Goal: Task Accomplishment & Management: Complete application form

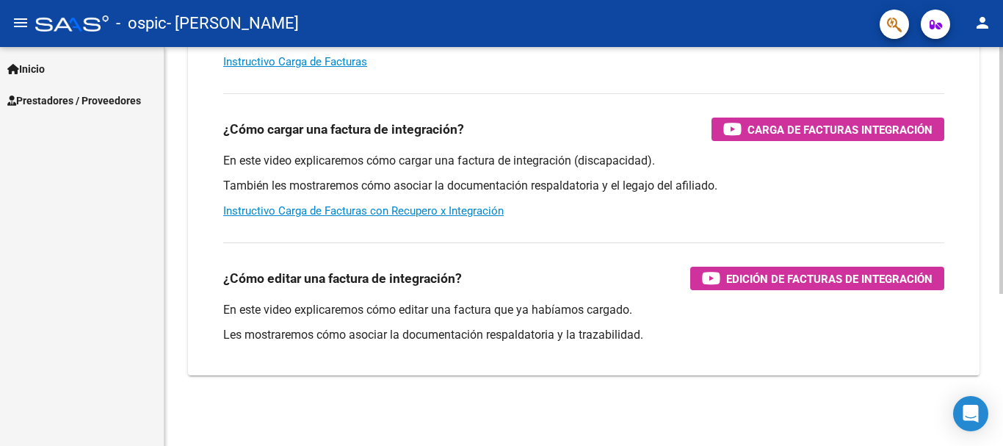
scroll to position [32, 0]
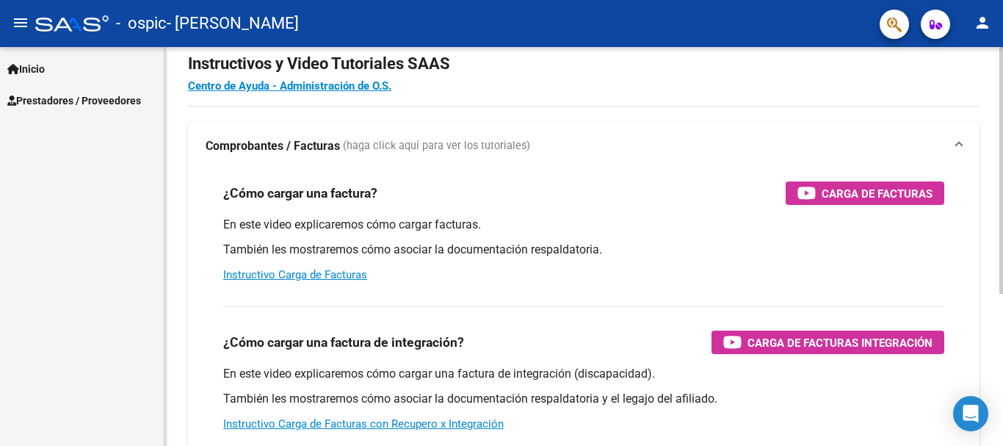
click at [1003, 223] on div at bounding box center [1002, 190] width 4 height 247
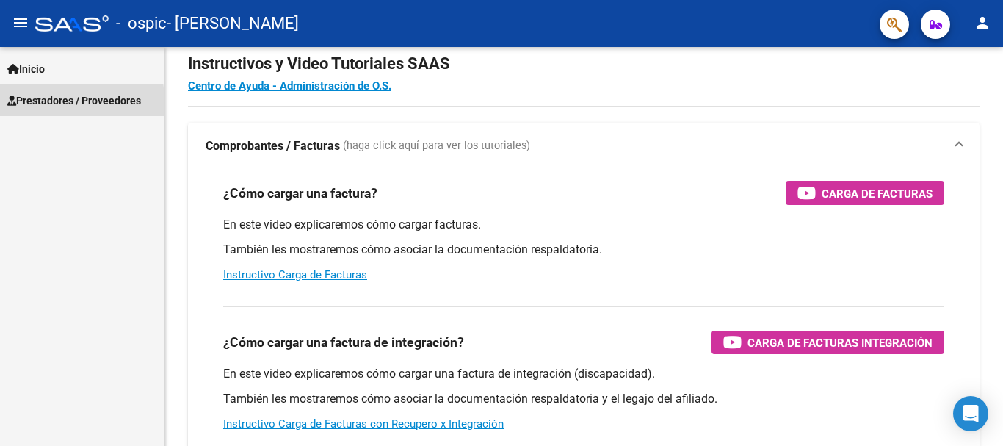
click at [22, 102] on span "Prestadores / Proveedores" at bounding box center [74, 101] width 134 height 16
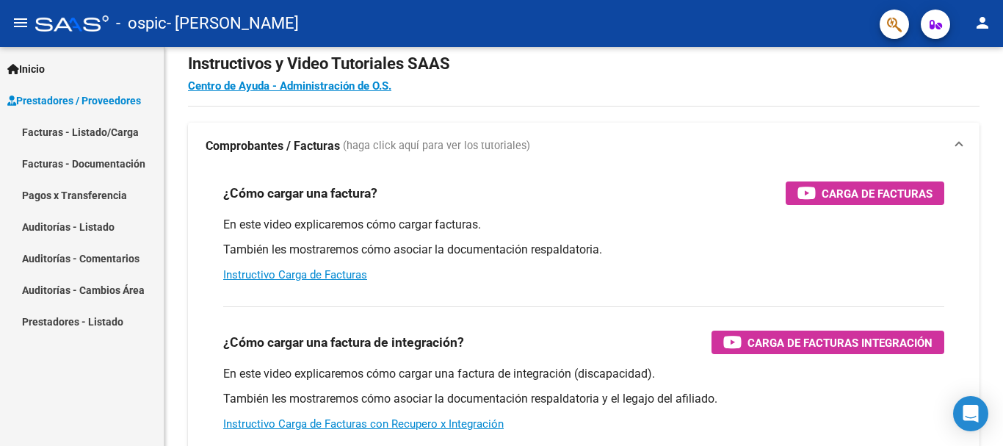
click at [33, 126] on link "Facturas - Listado/Carga" at bounding box center [82, 132] width 164 height 32
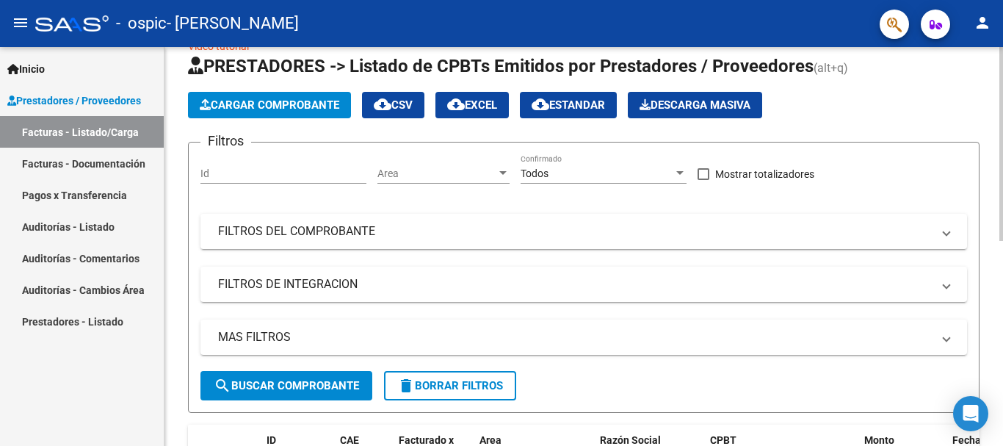
click at [307, 98] on span "Cargar Comprobante" at bounding box center [270, 104] width 140 height 13
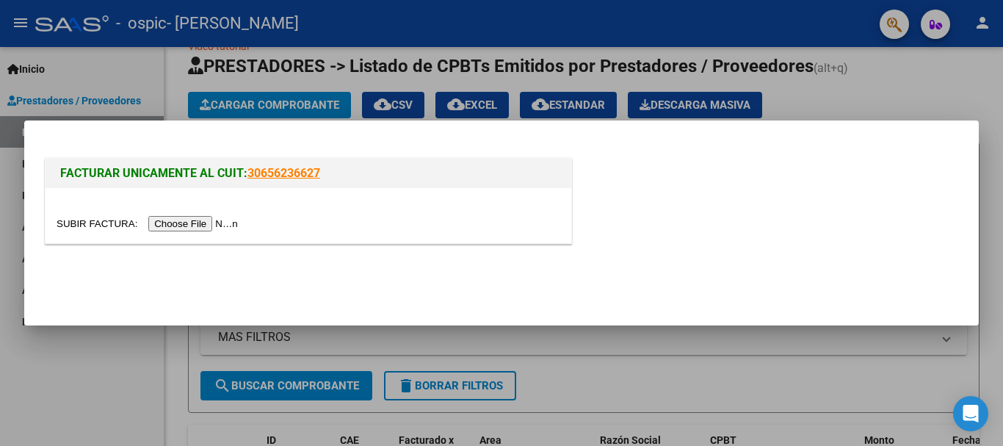
click at [226, 226] on input "file" at bounding box center [150, 223] width 186 height 15
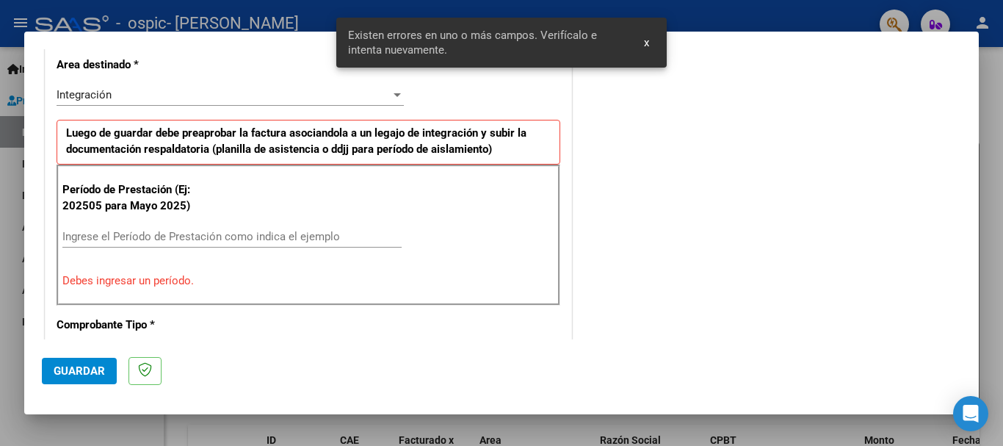
scroll to position [367, 0]
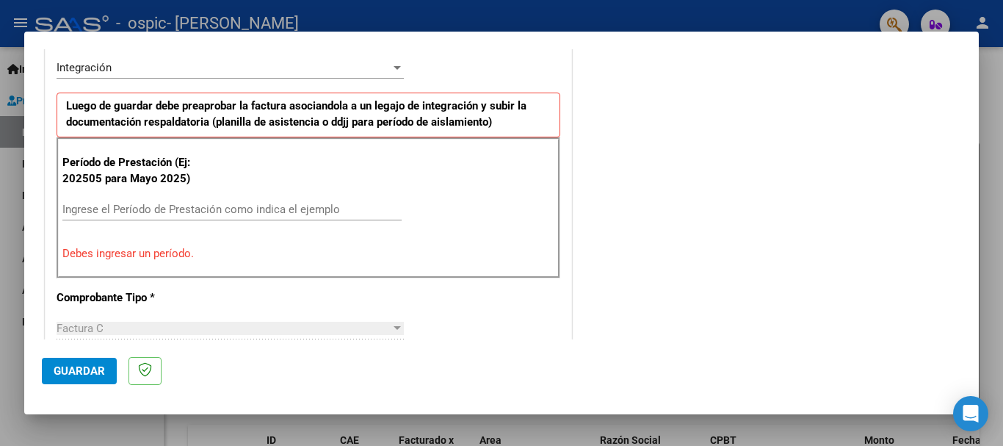
click at [125, 223] on div "Ingrese el Período de Prestación como indica el ejemplo" at bounding box center [231, 216] width 339 height 36
click at [112, 209] on input "Ingrese el Período de Prestación como indica el ejemplo" at bounding box center [231, 209] width 339 height 13
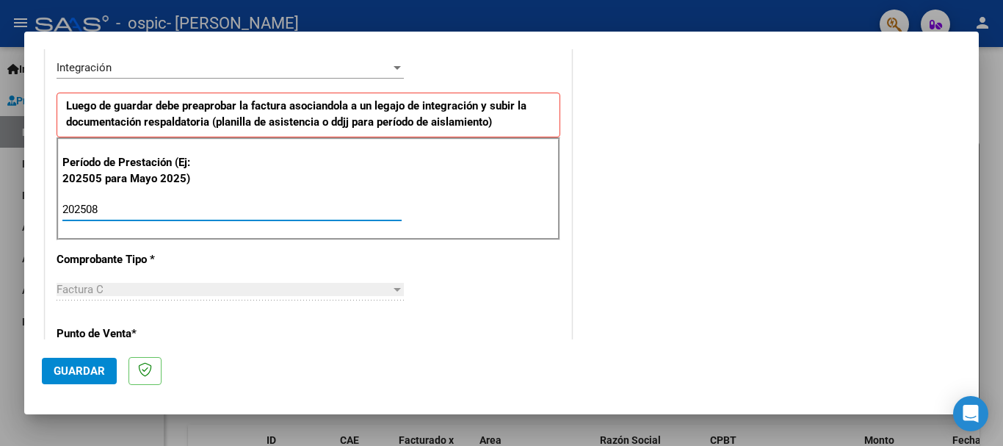
type input "202508"
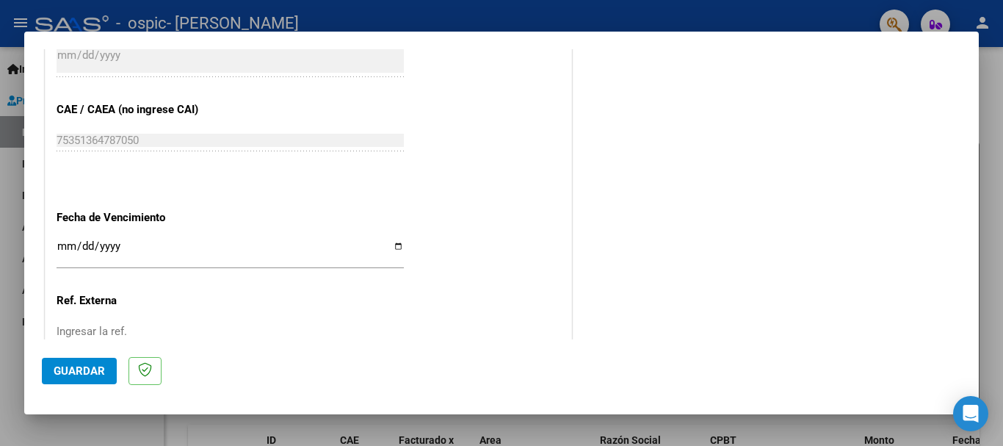
scroll to position [987, 0]
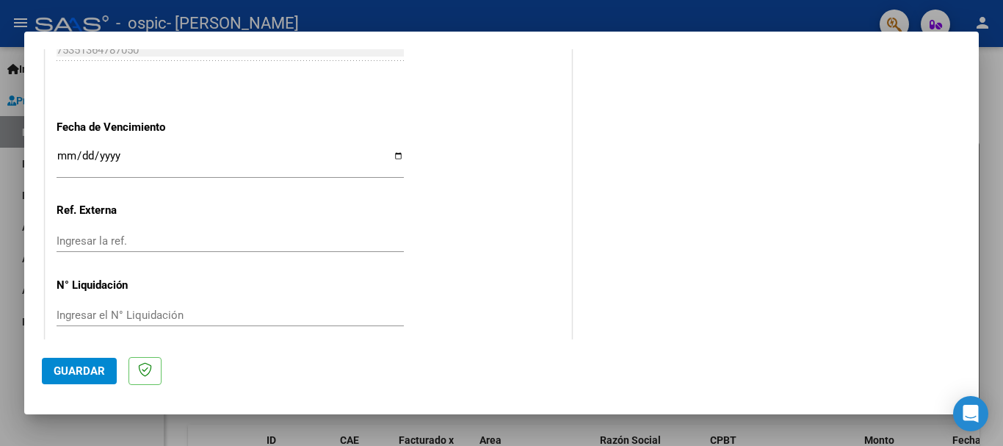
click at [389, 162] on input "Ingresar la fecha" at bounding box center [230, 162] width 347 height 24
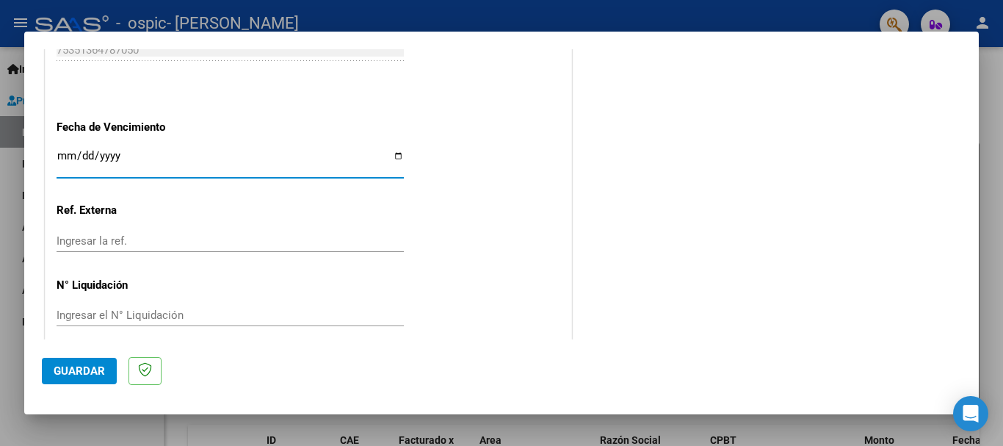
click at [392, 153] on input "Ingresar la fecha" at bounding box center [230, 162] width 347 height 24
type input "[DATE]"
click at [91, 371] on span "Guardar" at bounding box center [79, 370] width 51 height 13
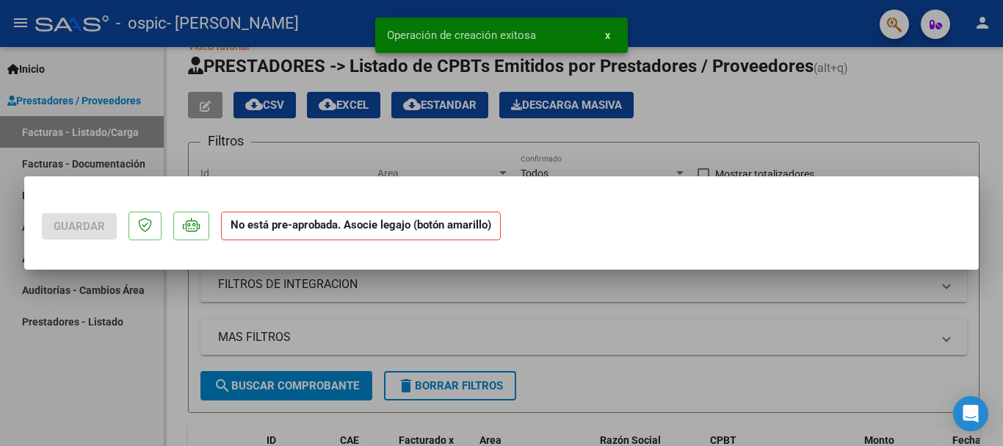
scroll to position [0, 0]
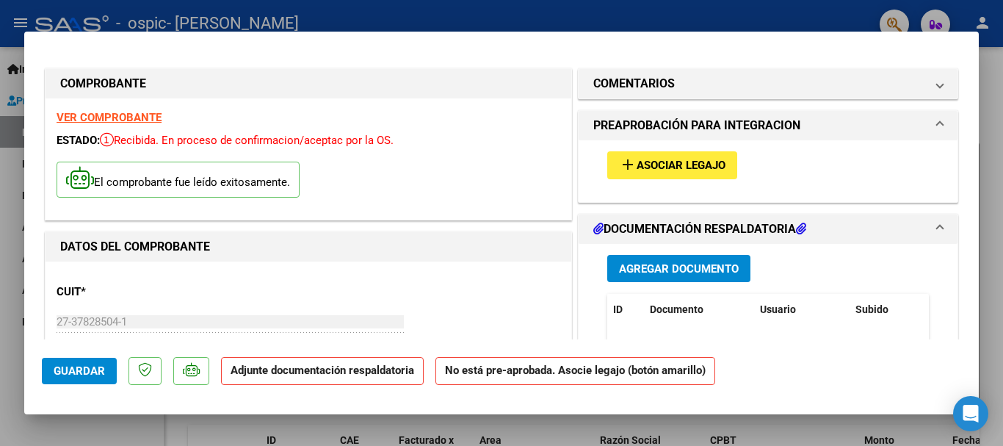
click at [657, 265] on span "Agregar Documento" at bounding box center [679, 268] width 120 height 13
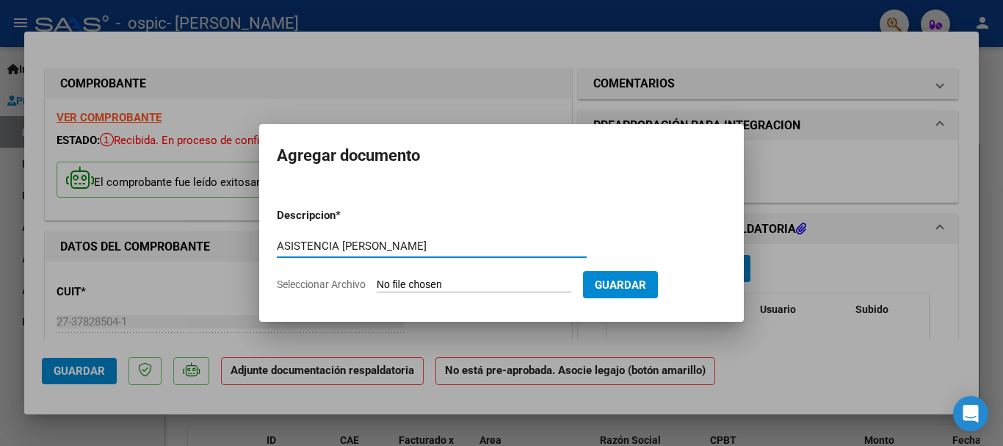
type input "ASISTENCIA [PERSON_NAME]"
click at [469, 284] on input "Seleccionar Archivo" at bounding box center [474, 285] width 195 height 14
type input "C:\fakepath\Asistencia [PERSON_NAME].pdf"
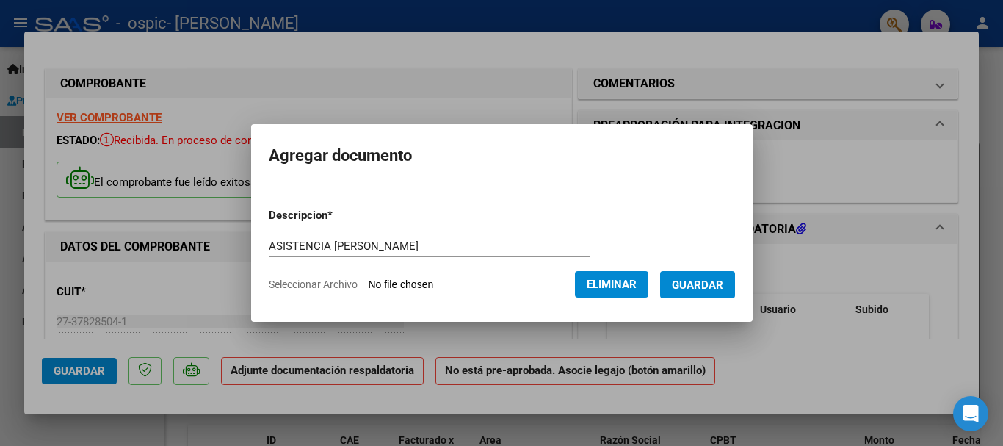
click at [726, 273] on button "Guardar" at bounding box center [697, 284] width 75 height 27
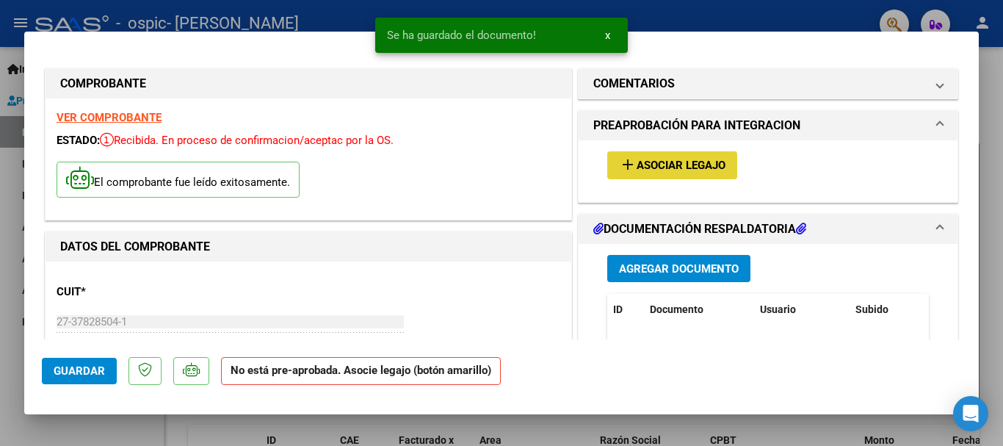
click at [697, 161] on span "Asociar Legajo" at bounding box center [681, 165] width 89 height 13
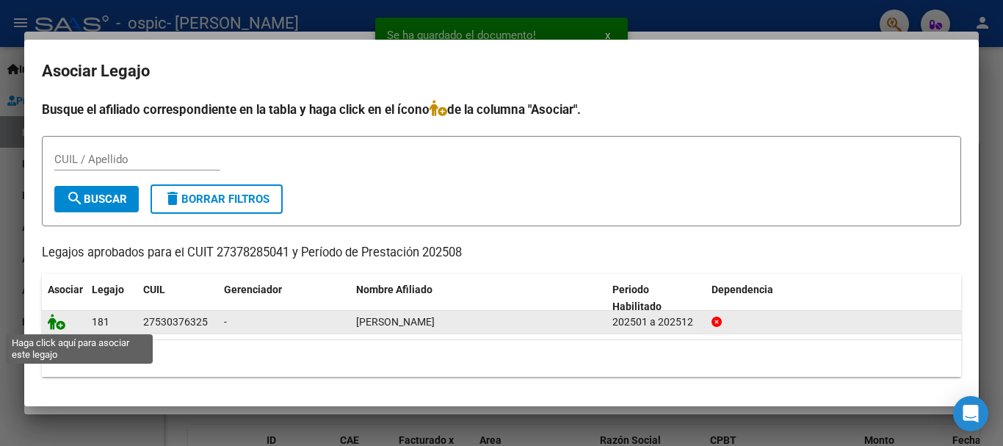
click at [54, 323] on icon at bounding box center [57, 322] width 18 height 16
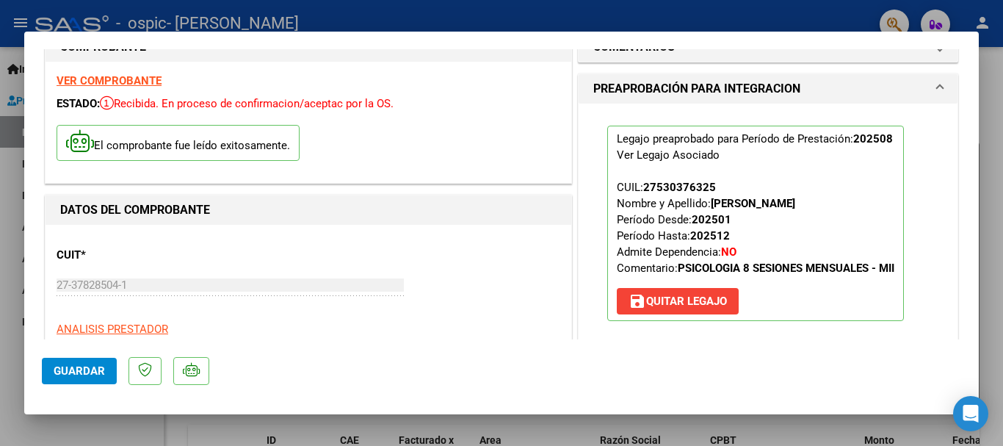
scroll to position [135, 0]
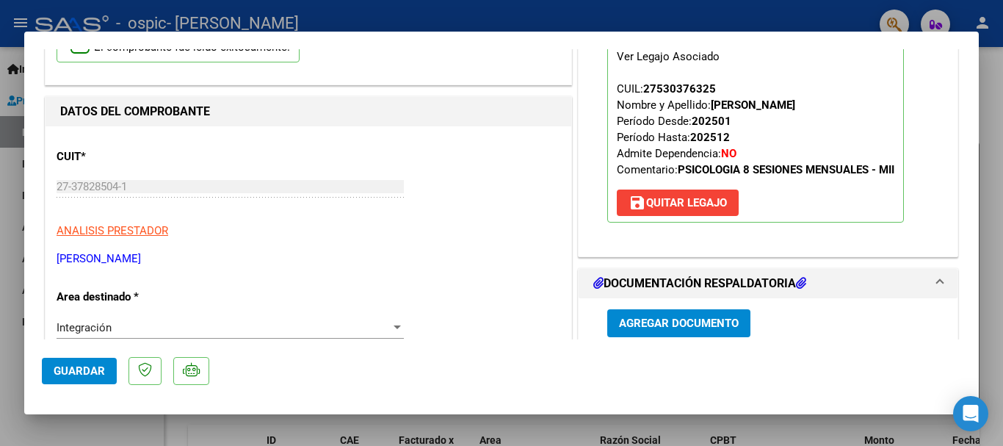
click at [79, 378] on button "Guardar" at bounding box center [79, 371] width 75 height 26
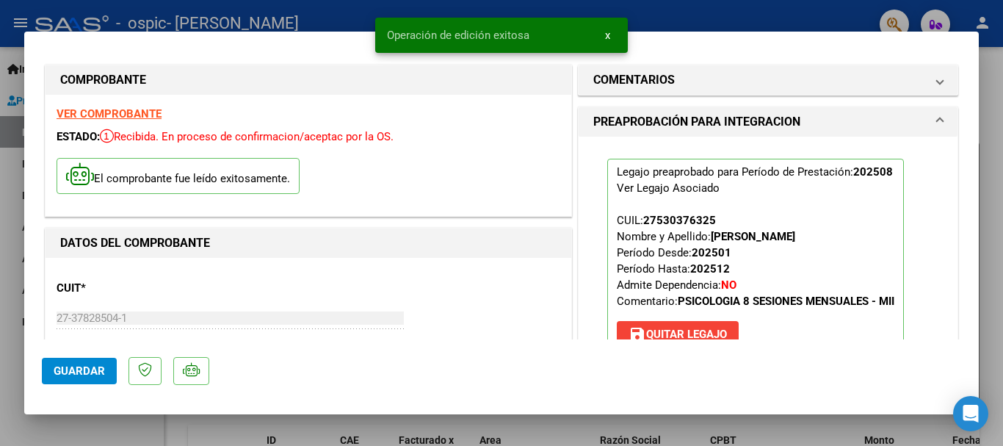
scroll to position [0, 0]
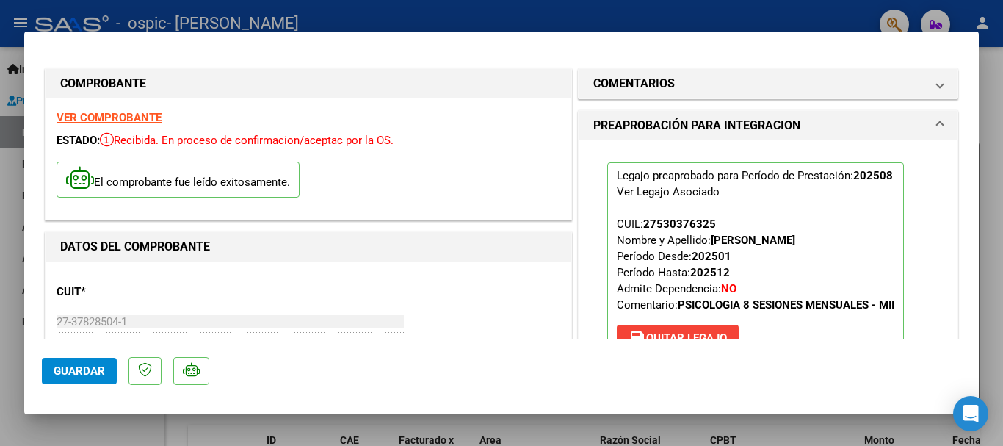
click at [1003, 88] on div at bounding box center [501, 223] width 1003 height 446
type input "$ 0,00"
